Goal: Navigation & Orientation: Understand site structure

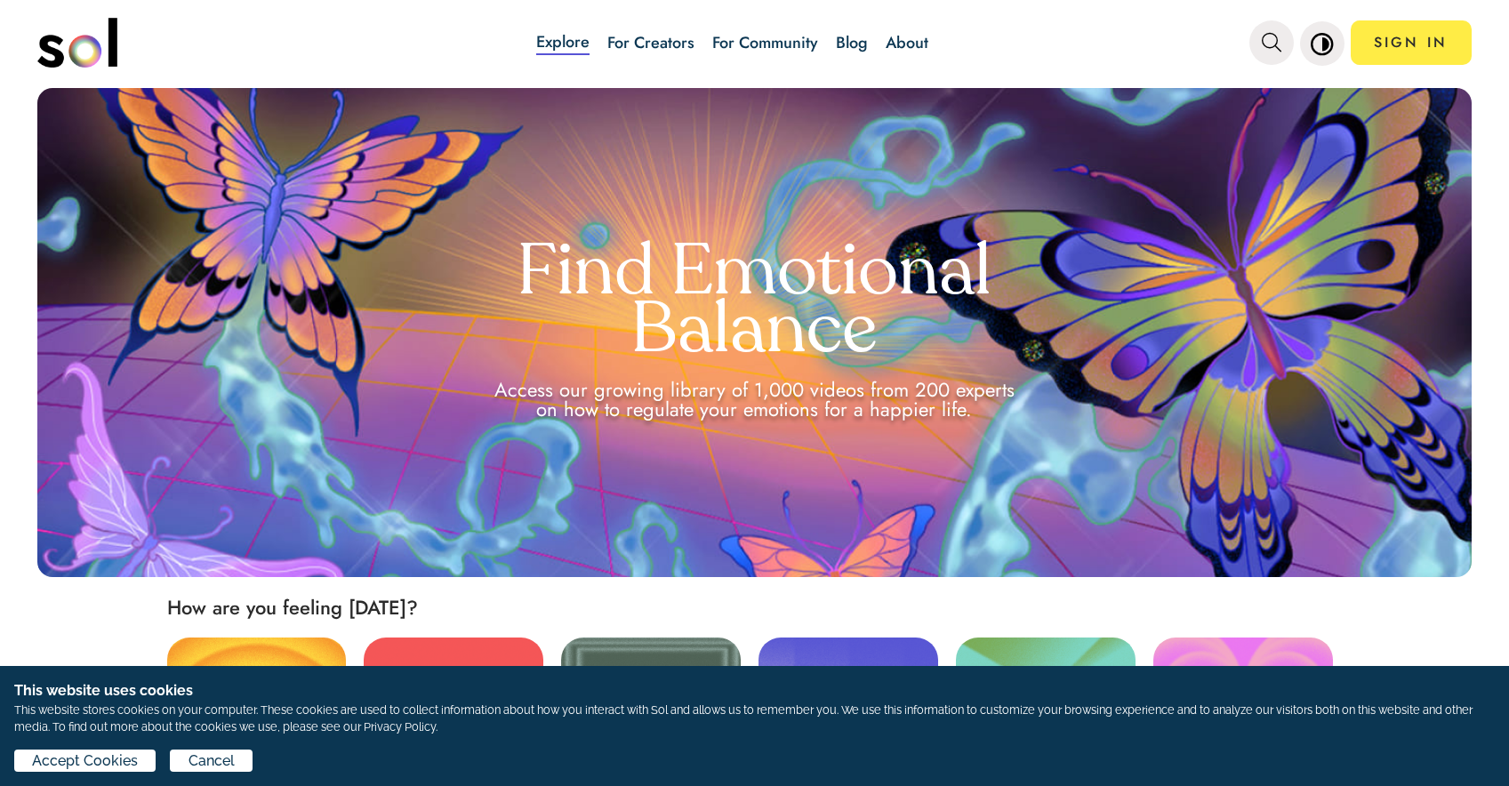
click at [644, 36] on link "For Creators" at bounding box center [650, 42] width 87 height 23
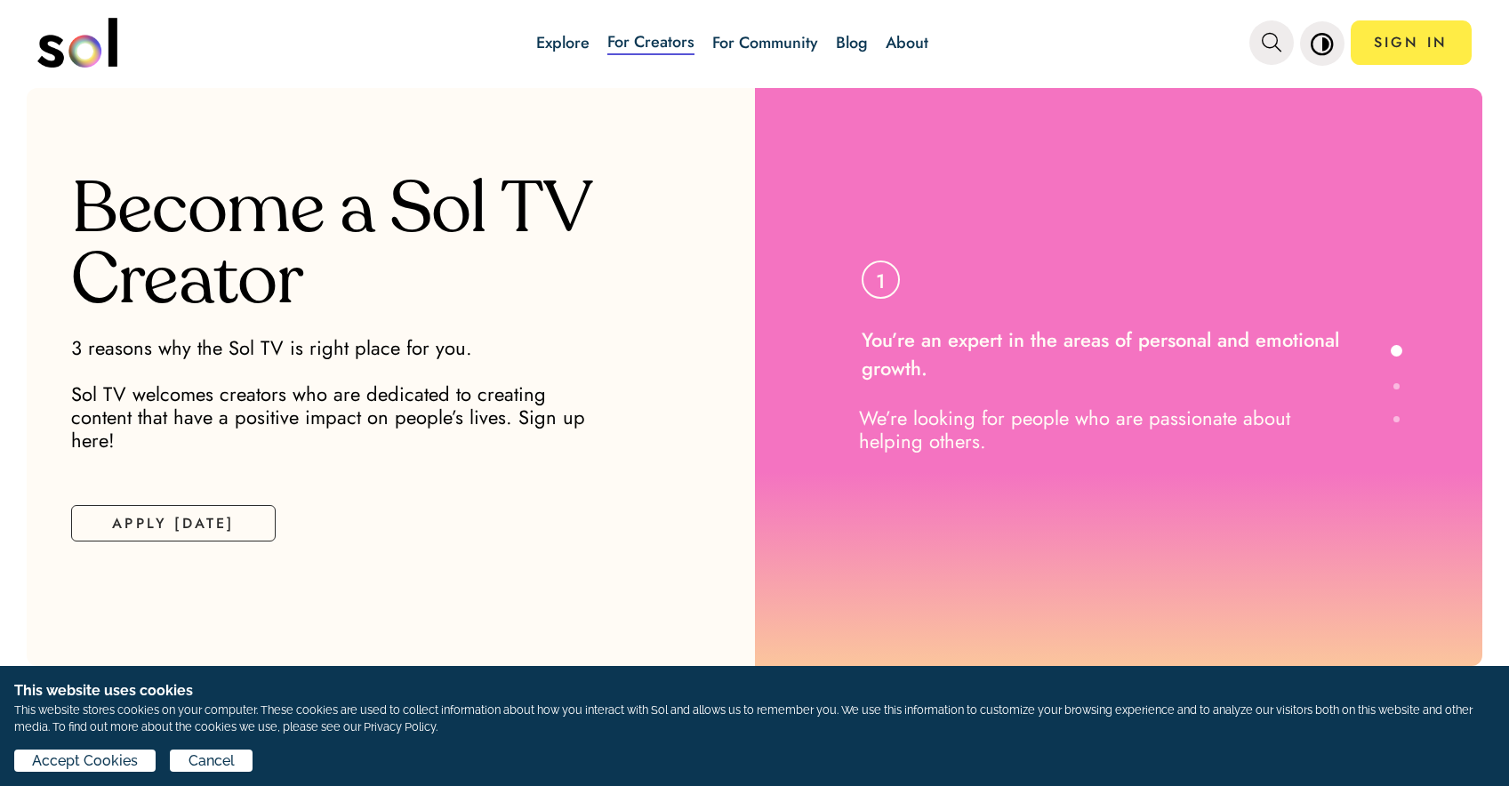
click at [734, 42] on link "For Community" at bounding box center [765, 42] width 106 height 23
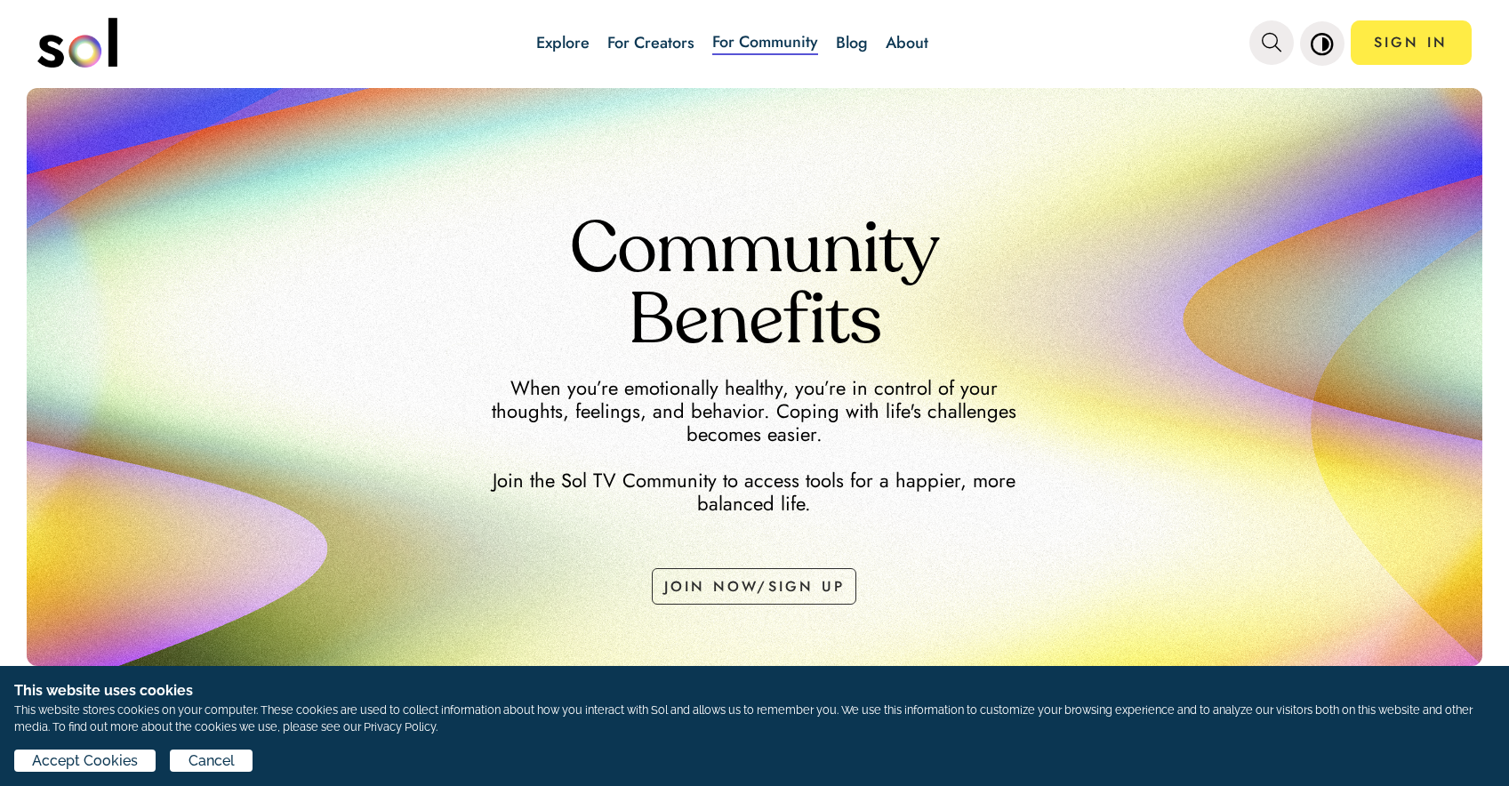
click at [847, 36] on link "Blog" at bounding box center [852, 42] width 32 height 23
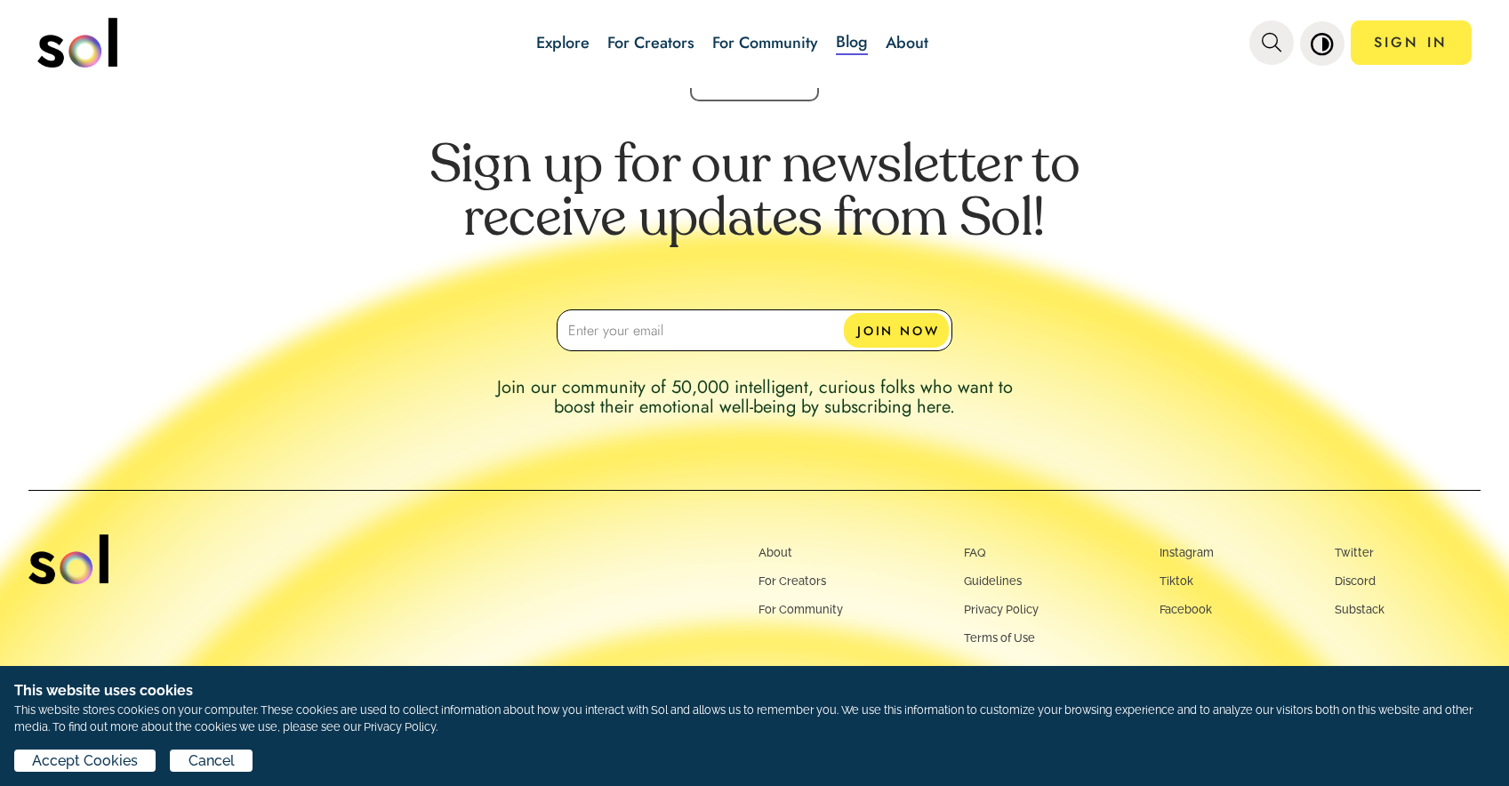
scroll to position [1624, 0]
click at [898, 36] on link "About" at bounding box center [906, 42] width 43 height 23
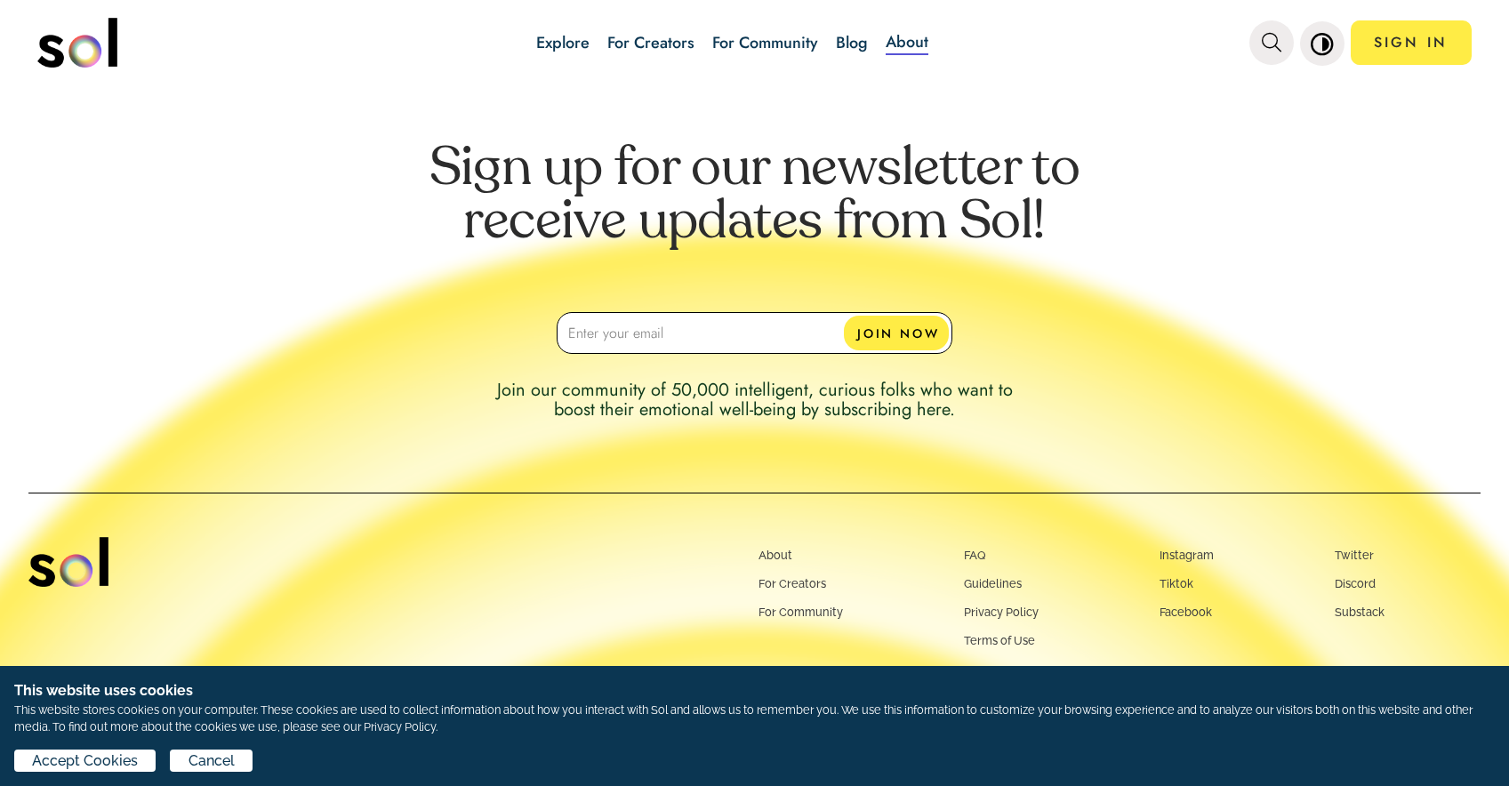
scroll to position [1717, 0]
